Goal: Navigation & Orientation: Find specific page/section

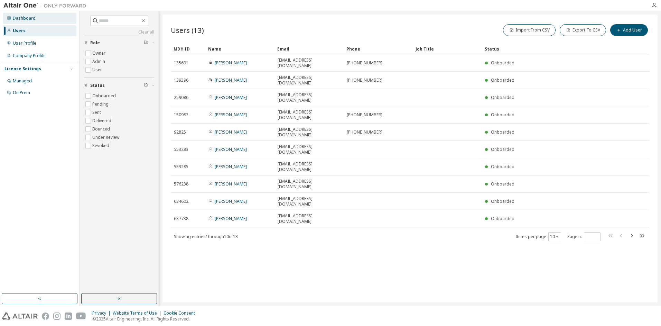
click at [29, 16] on div "Dashboard" at bounding box center [24, 19] width 23 height 6
